Goal: Information Seeking & Learning: Learn about a topic

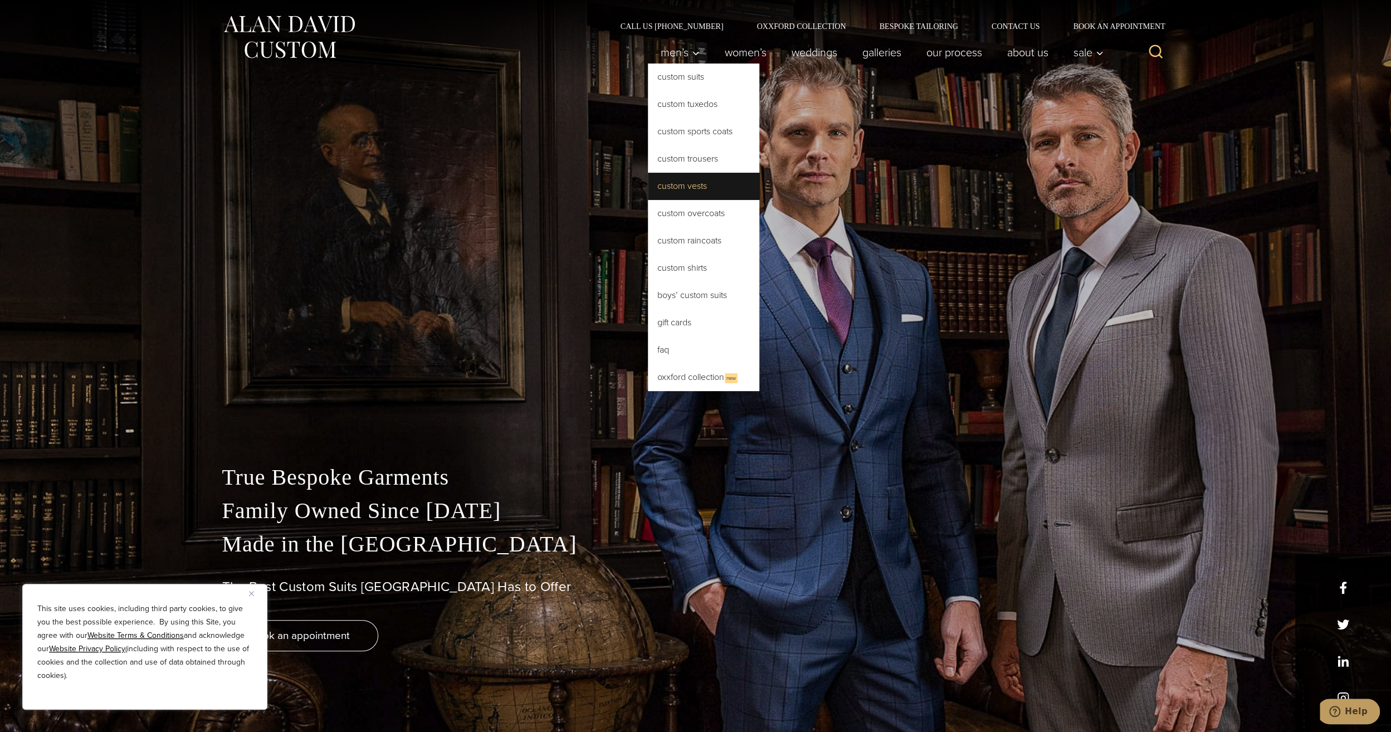
click at [673, 193] on link "Custom Vests" at bounding box center [703, 186] width 111 height 27
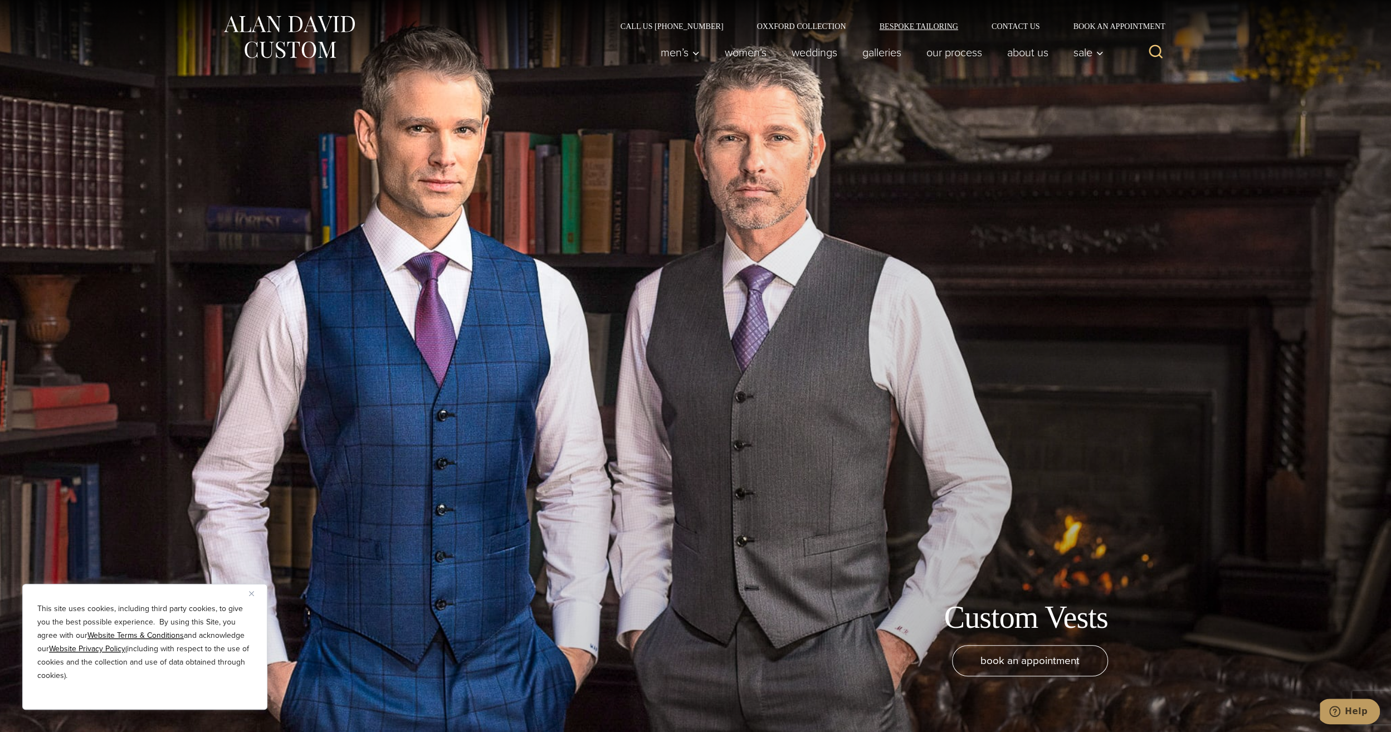
click at [898, 30] on link "Bespoke Tailoring" at bounding box center [918, 26] width 112 height 8
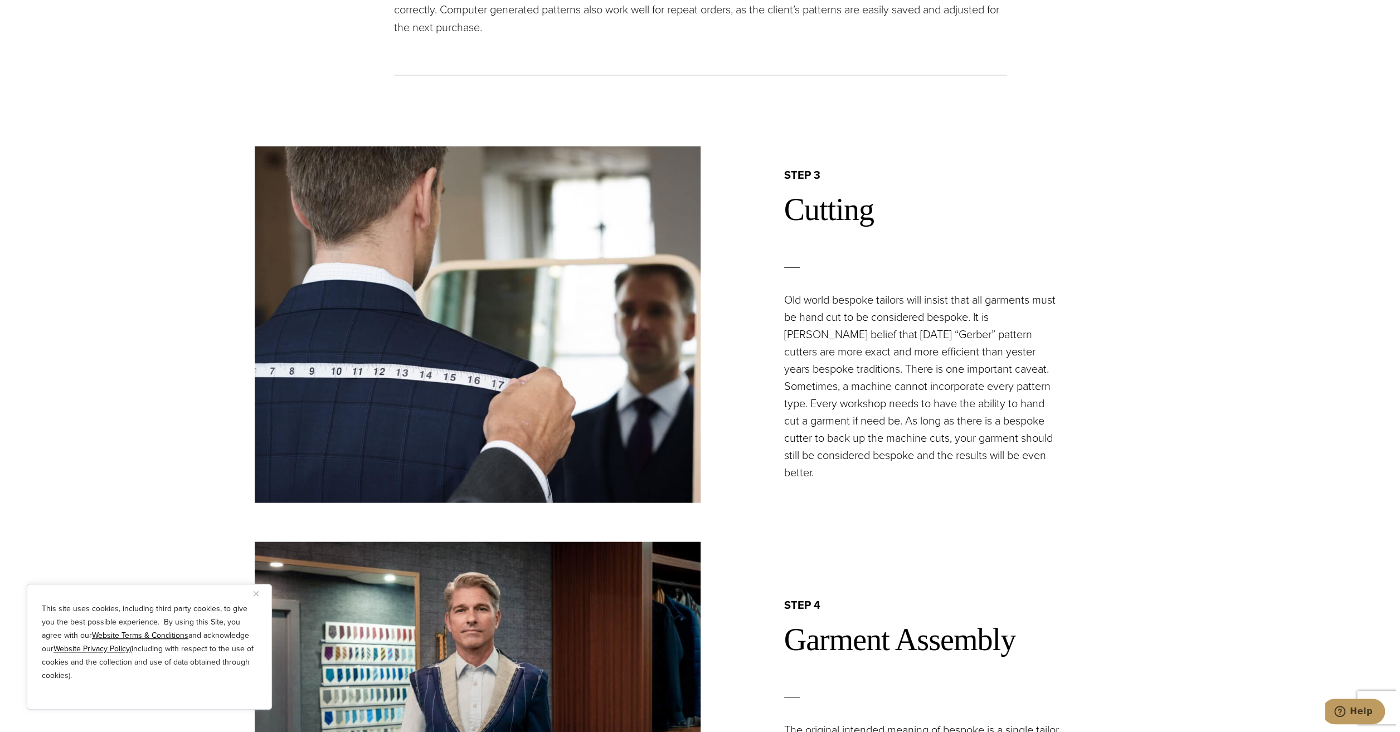
scroll to position [2270, 0]
